Goal: Leave review/rating: Leave review/rating

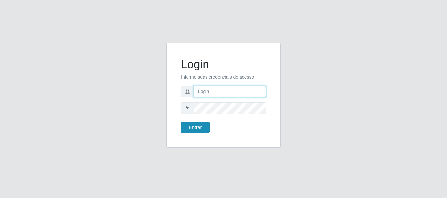
type input "caio@B1"
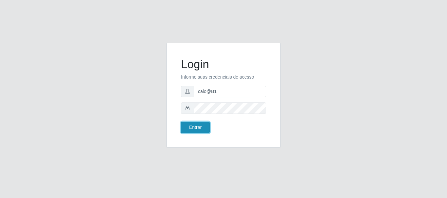
click at [190, 127] on button "Entrar" at bounding box center [195, 127] width 29 height 11
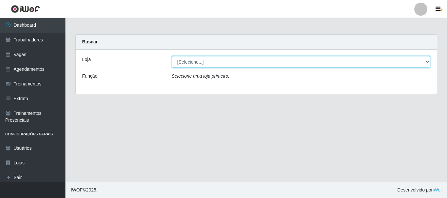
click at [215, 59] on select "[Selecione...] Bemais Supermercados - B1 [GEOGRAPHIC_DATA]" at bounding box center [301, 61] width 259 height 11
select select "403"
click at [172, 56] on select "[Selecione...] Bemais Supermercados - B1 [GEOGRAPHIC_DATA]" at bounding box center [301, 61] width 259 height 11
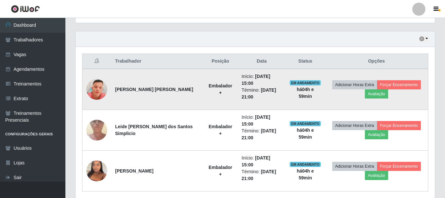
scroll to position [229, 0]
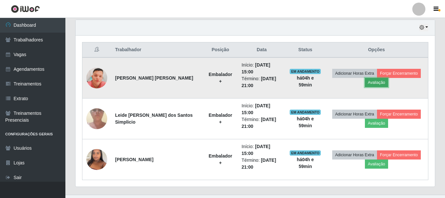
click at [380, 83] on button "Avaliação" at bounding box center [376, 82] width 23 height 9
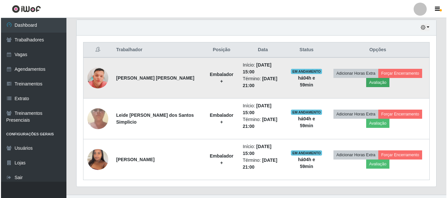
scroll to position [136, 356]
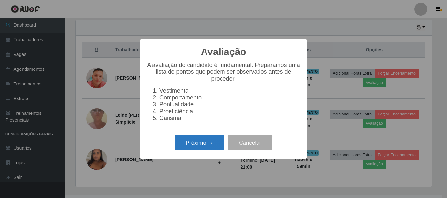
click at [201, 150] on button "Próximo →" at bounding box center [200, 142] width 50 height 15
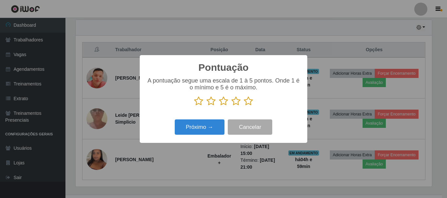
scroll to position [326749, 326529]
click at [249, 101] on icon at bounding box center [248, 101] width 9 height 10
click at [244, 106] on input "radio" at bounding box center [244, 106] width 0 height 0
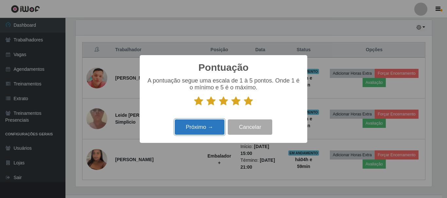
click at [217, 133] on button "Próximo →" at bounding box center [200, 127] width 50 height 15
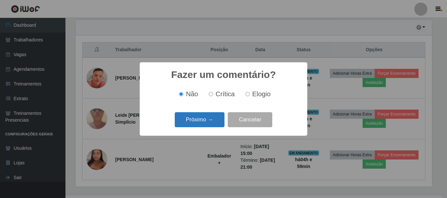
click at [214, 127] on button "Próximo →" at bounding box center [200, 119] width 50 height 15
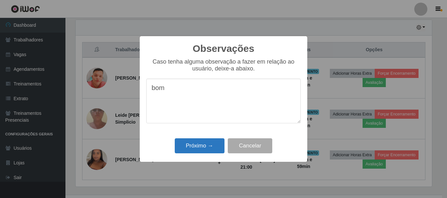
type textarea "bom"
click at [199, 142] on button "Próximo →" at bounding box center [200, 146] width 50 height 15
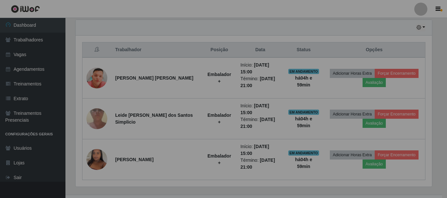
scroll to position [136, 359]
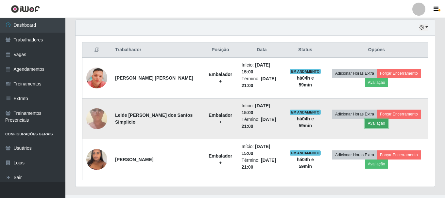
click at [378, 125] on button "Avaliação" at bounding box center [376, 123] width 23 height 9
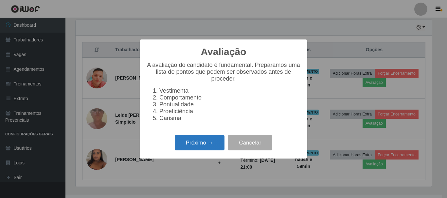
click at [203, 144] on button "Próximo →" at bounding box center [200, 142] width 50 height 15
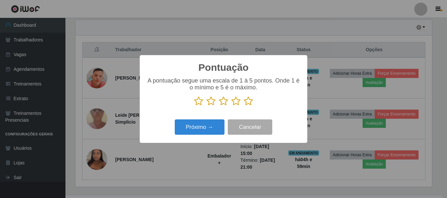
scroll to position [326749, 326529]
click at [249, 101] on icon at bounding box center [248, 101] width 9 height 10
click at [244, 106] on input "radio" at bounding box center [244, 106] width 0 height 0
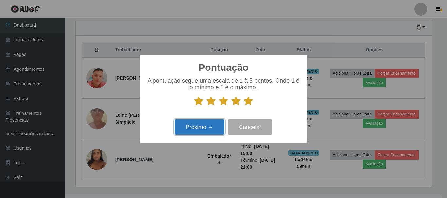
click at [202, 127] on button "Próximo →" at bounding box center [200, 127] width 50 height 15
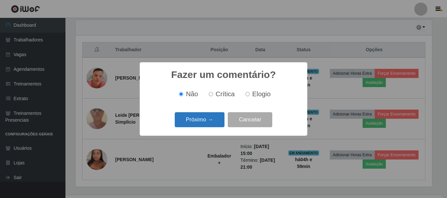
click at [206, 122] on button "Próximo →" at bounding box center [200, 119] width 50 height 15
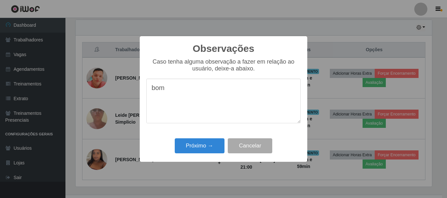
type textarea "bom"
click at [206, 139] on div "Próximo → Cancelar" at bounding box center [223, 146] width 154 height 19
click at [202, 148] on button "Próximo →" at bounding box center [200, 146] width 50 height 15
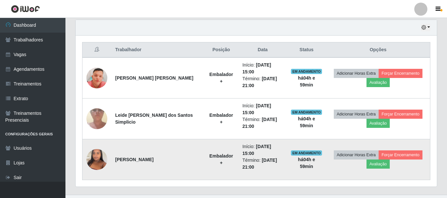
scroll to position [136, 359]
click at [380, 167] on button "Avaliação" at bounding box center [376, 164] width 23 height 9
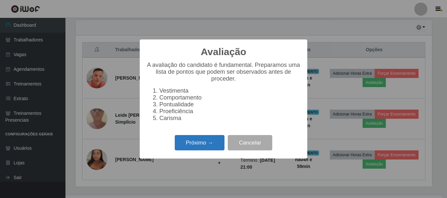
click at [199, 151] on button "Próximo →" at bounding box center [200, 142] width 50 height 15
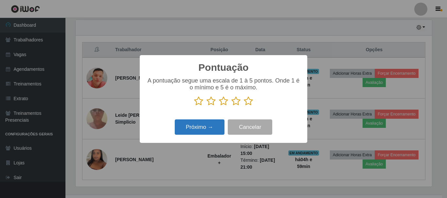
scroll to position [326749, 326529]
click at [249, 104] on icon at bounding box center [248, 101] width 9 height 10
click at [244, 106] on input "radio" at bounding box center [244, 106] width 0 height 0
click at [205, 125] on button "Próximo →" at bounding box center [200, 127] width 50 height 15
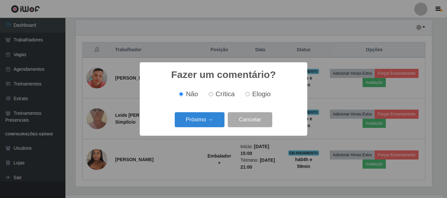
click at [205, 125] on button "Próximo →" at bounding box center [200, 119] width 50 height 15
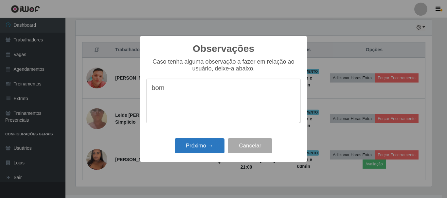
type textarea "bom"
click at [200, 145] on button "Próximo →" at bounding box center [200, 146] width 50 height 15
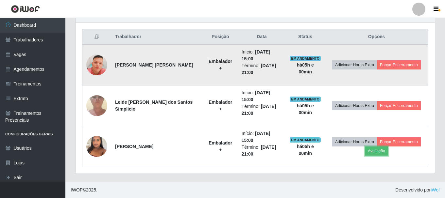
scroll to position [111, 0]
